Goal: Navigation & Orientation: Understand site structure

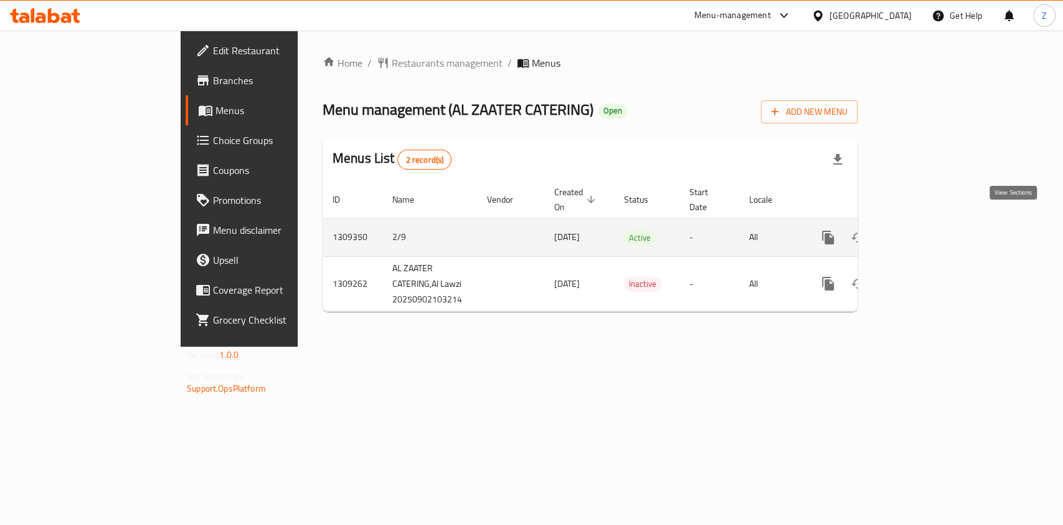
click at [933, 222] on link "enhanced table" at bounding box center [918, 237] width 30 height 30
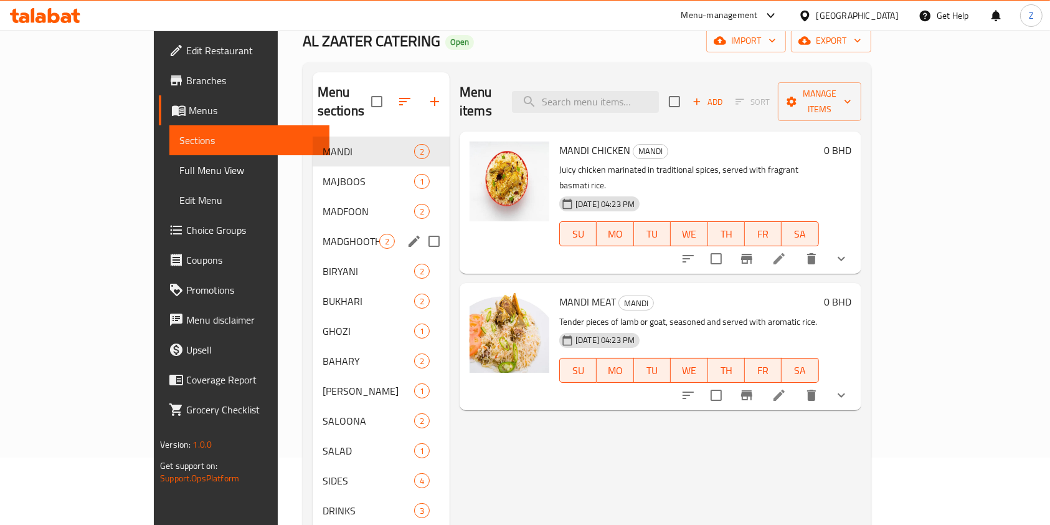
scroll to position [83, 0]
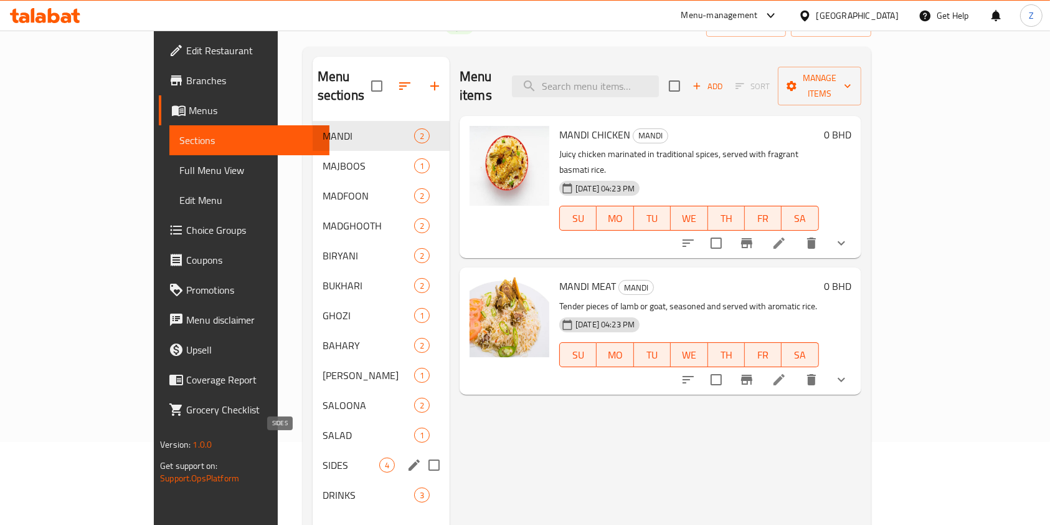
click at [323, 457] on span "SIDES" at bounding box center [351, 464] width 57 height 15
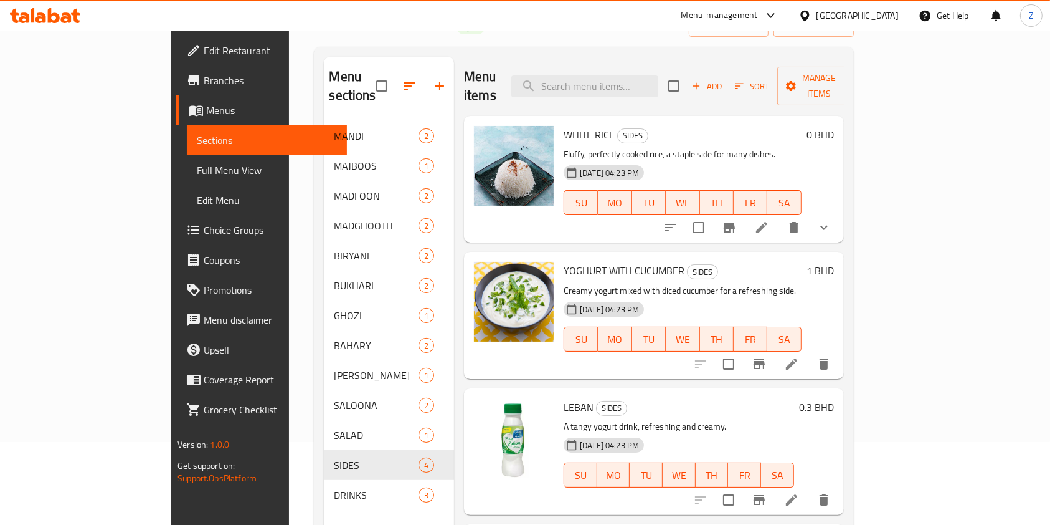
scroll to position [50, 0]
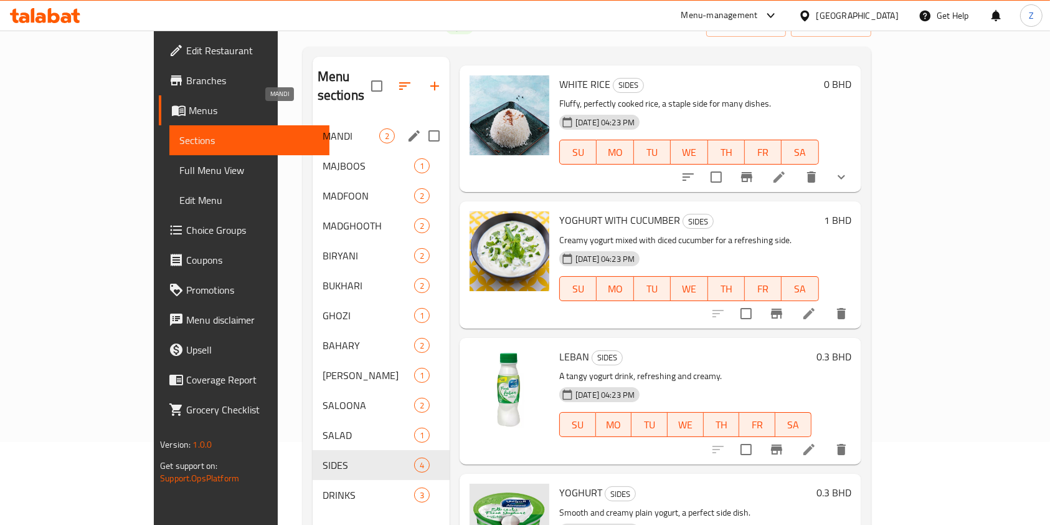
click at [323, 128] on span "MANDI" at bounding box center [351, 135] width 57 height 15
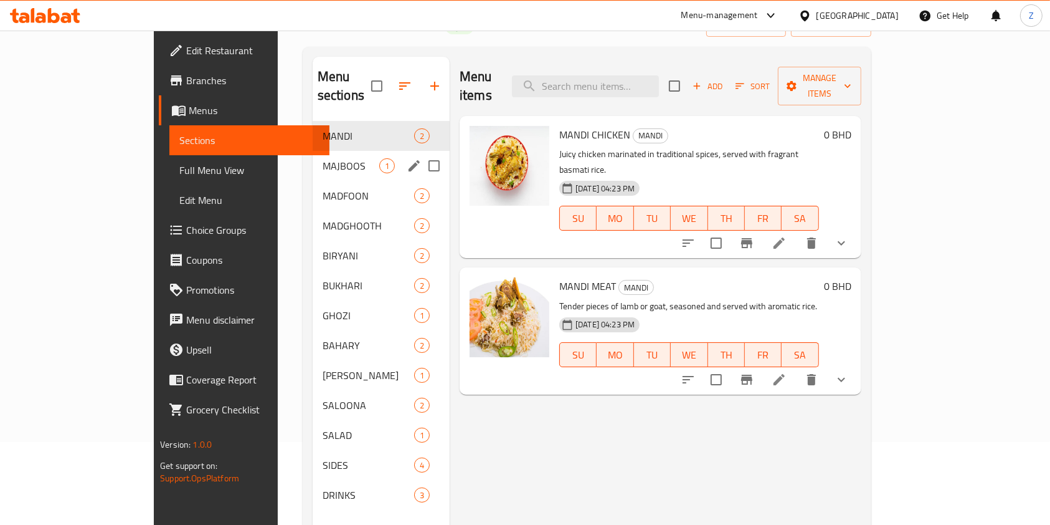
click at [323, 158] on span "MAJBOOS" at bounding box center [351, 165] width 57 height 15
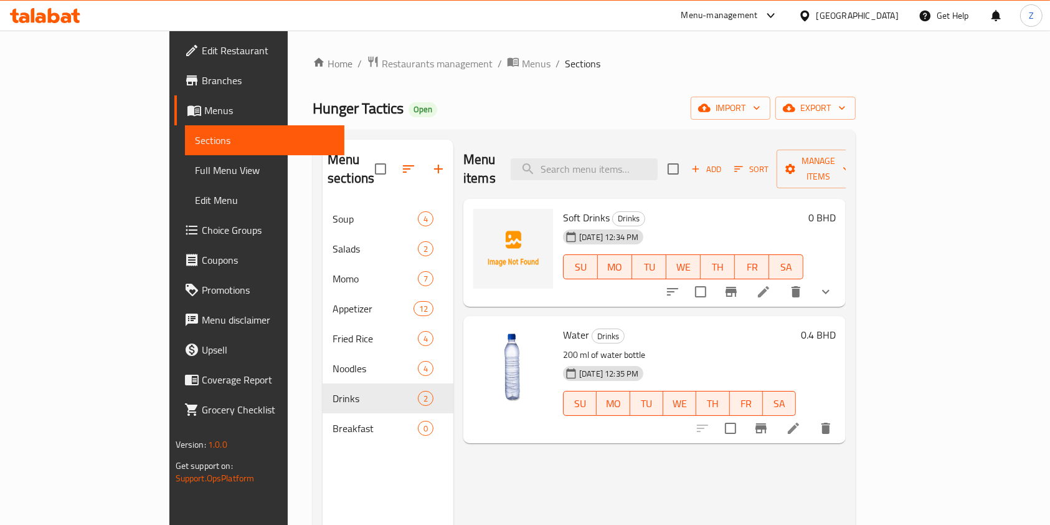
click at [543, 41] on div "Home / Restaurants management / Menus / Sections Hunger Tactics Open import exp…" at bounding box center [584, 365] width 593 height 668
click at [711, 62] on ol "Home / Restaurants management / Menus / Sections" at bounding box center [584, 63] width 543 height 16
